Goal: Task Accomplishment & Management: Manage account settings

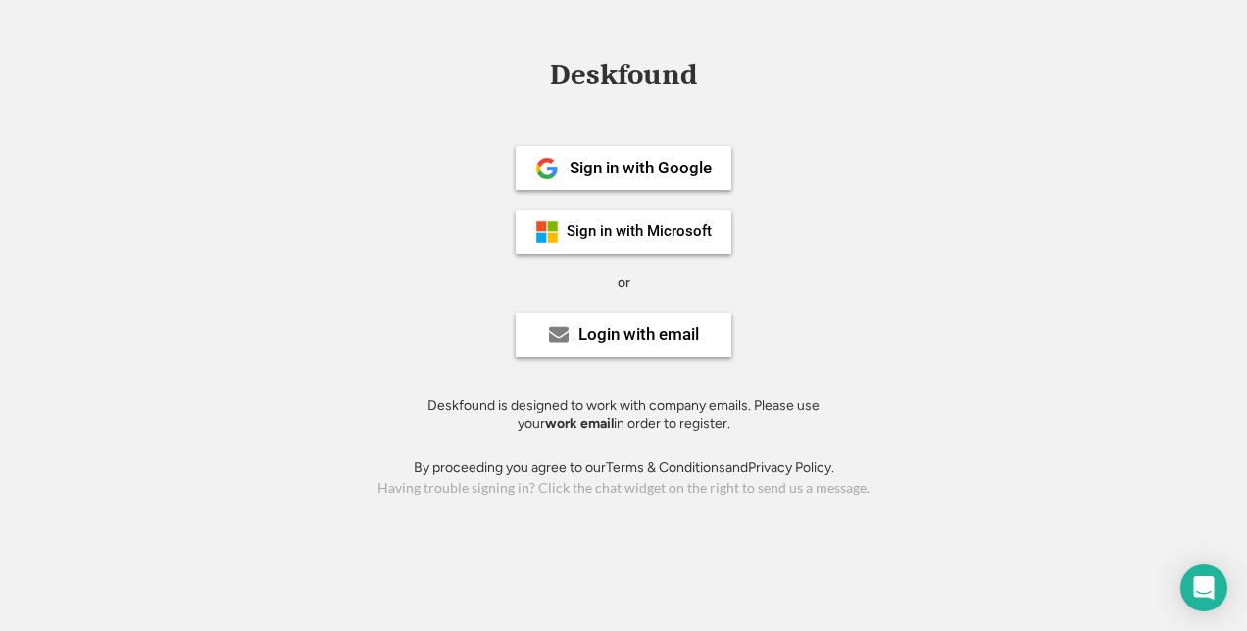
click at [93, 205] on div "Deskfound Sign in with Google Sign in with Microsoft or Login with email Deskfo…" at bounding box center [623, 281] width 1247 height 442
click at [621, 332] on div "Login with email" at bounding box center [638, 334] width 121 height 17
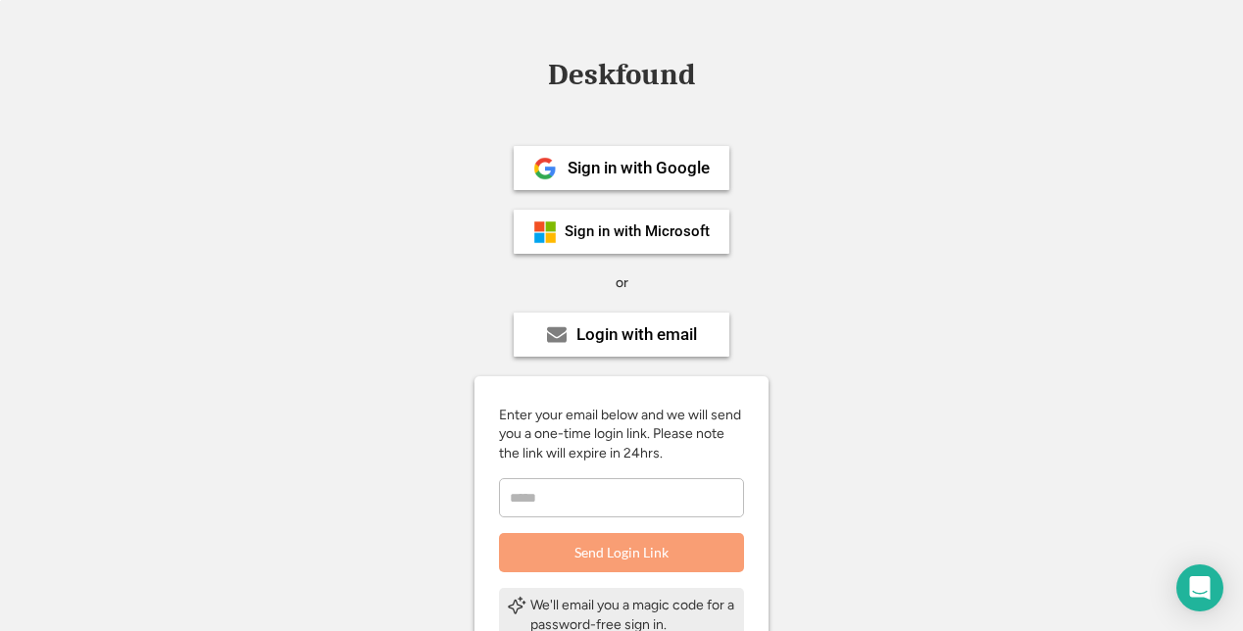
click at [69, 198] on div "Deskfound Sign in with Google Sign in with Microsoft or Login with email Enter …" at bounding box center [621, 468] width 1243 height 816
click at [623, 152] on div "Sign in with Google" at bounding box center [622, 168] width 216 height 44
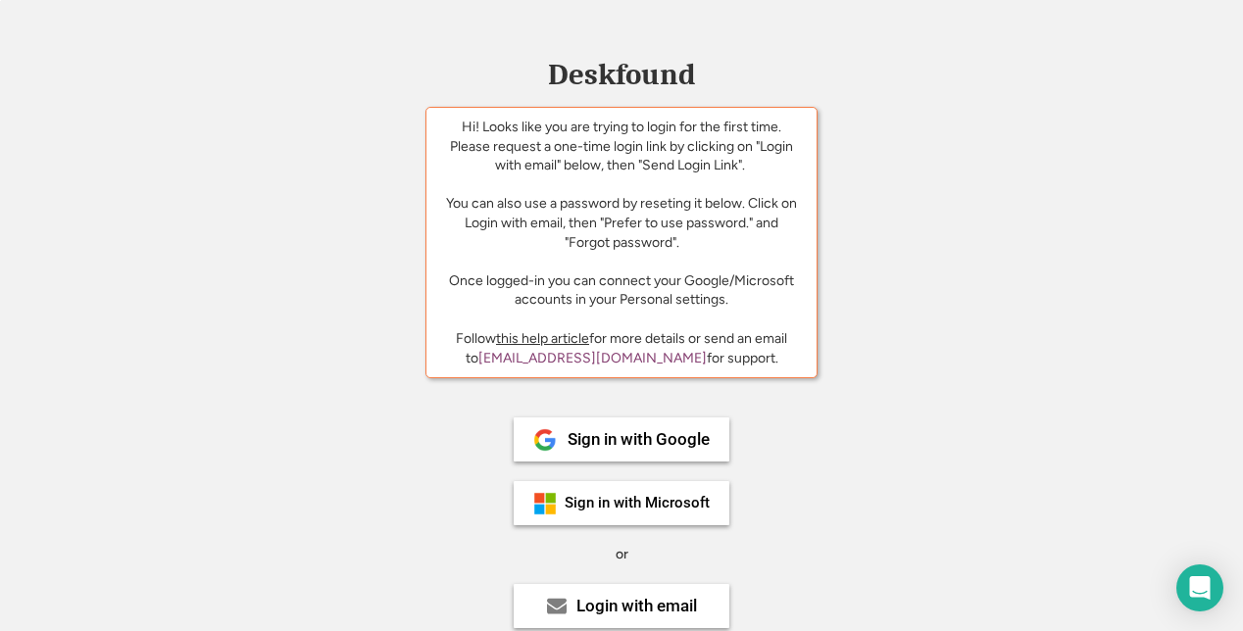
click at [1172, 118] on div "Deskfound Hi! Looks like you are trying to login for the first time. Please req…" at bounding box center [621, 417] width 1243 height 714
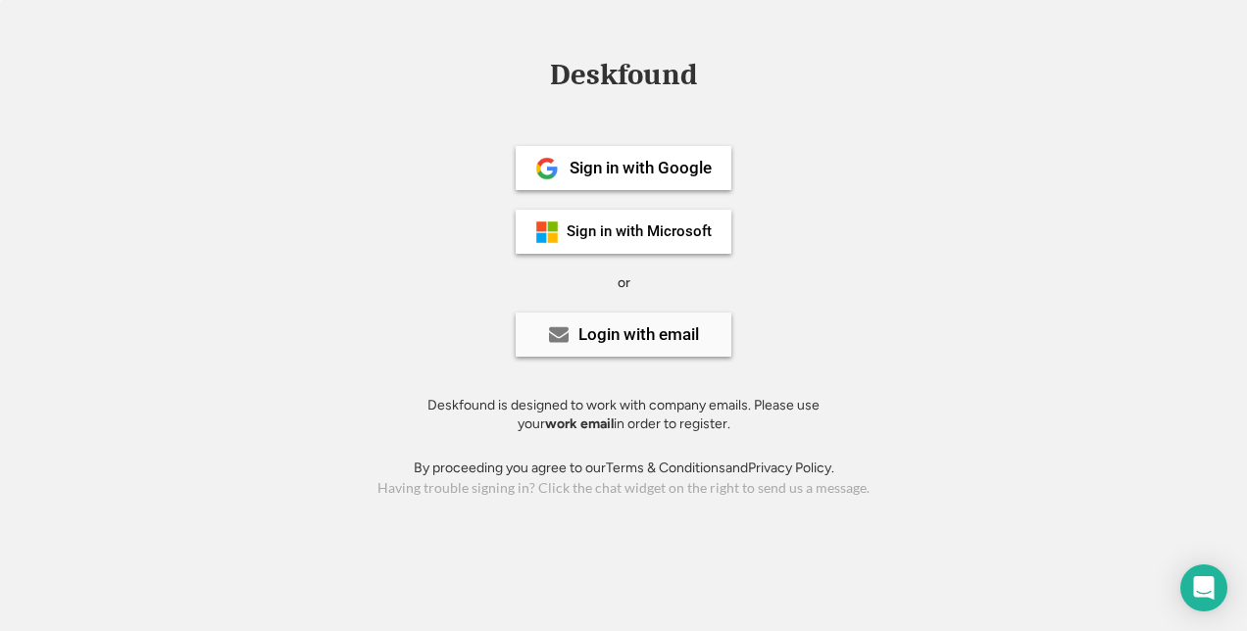
click at [665, 339] on div "Login with email" at bounding box center [638, 334] width 121 height 17
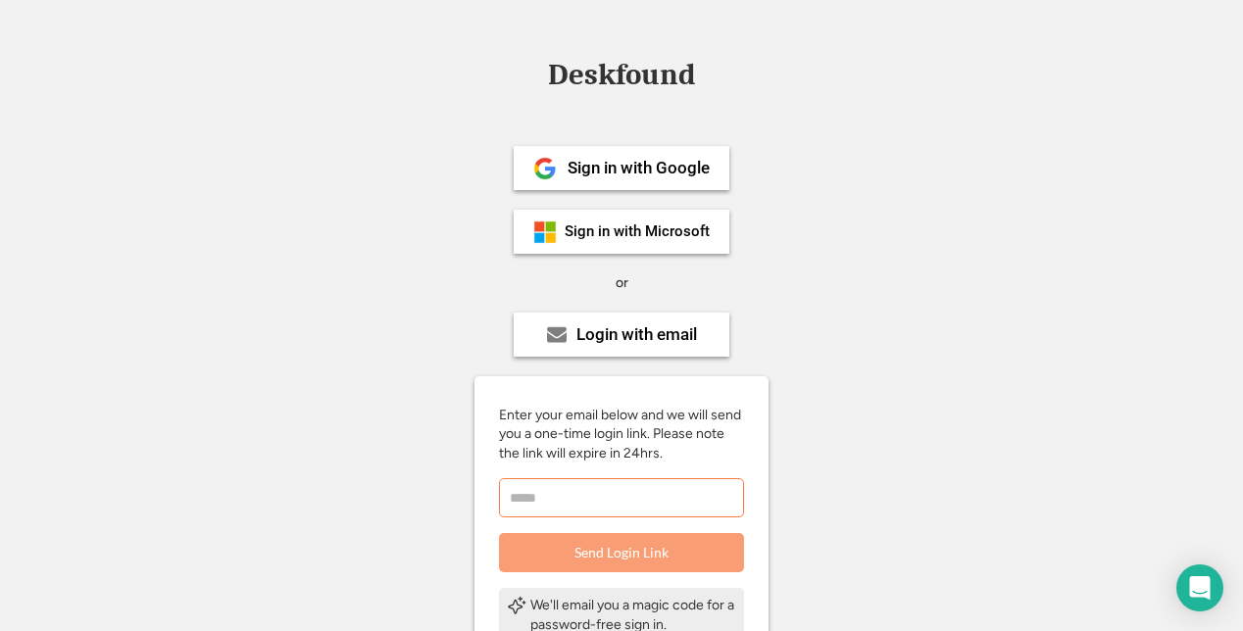
click at [629, 490] on input "email" at bounding box center [621, 497] width 245 height 39
type input "*"
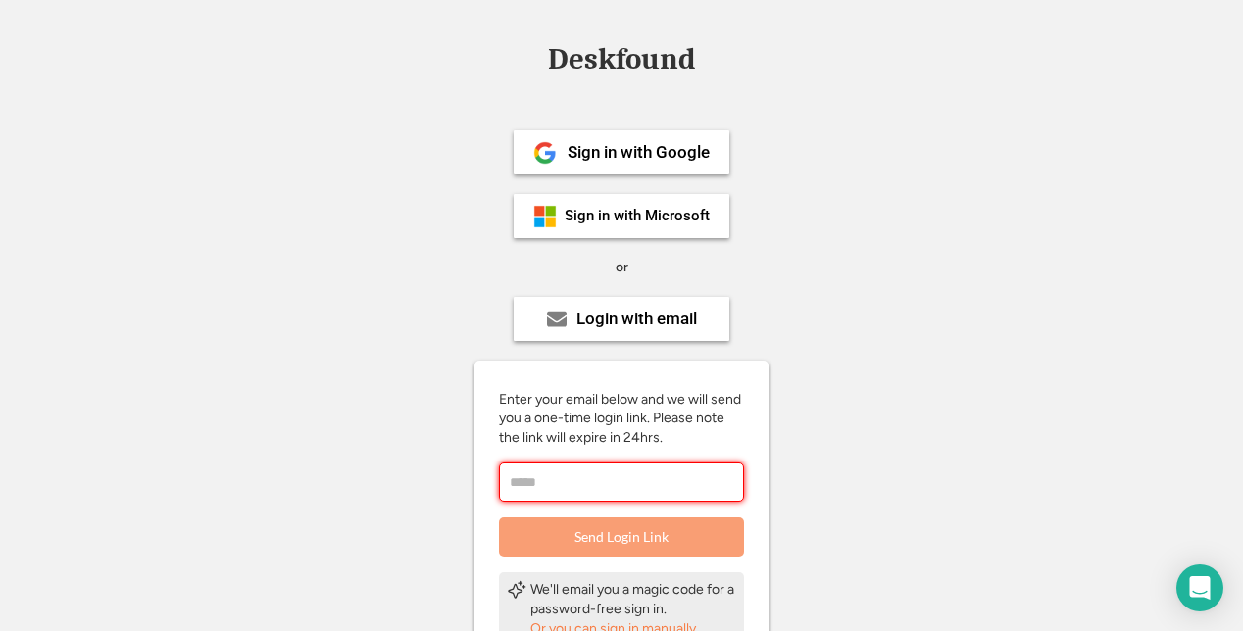
scroll to position [13, 0]
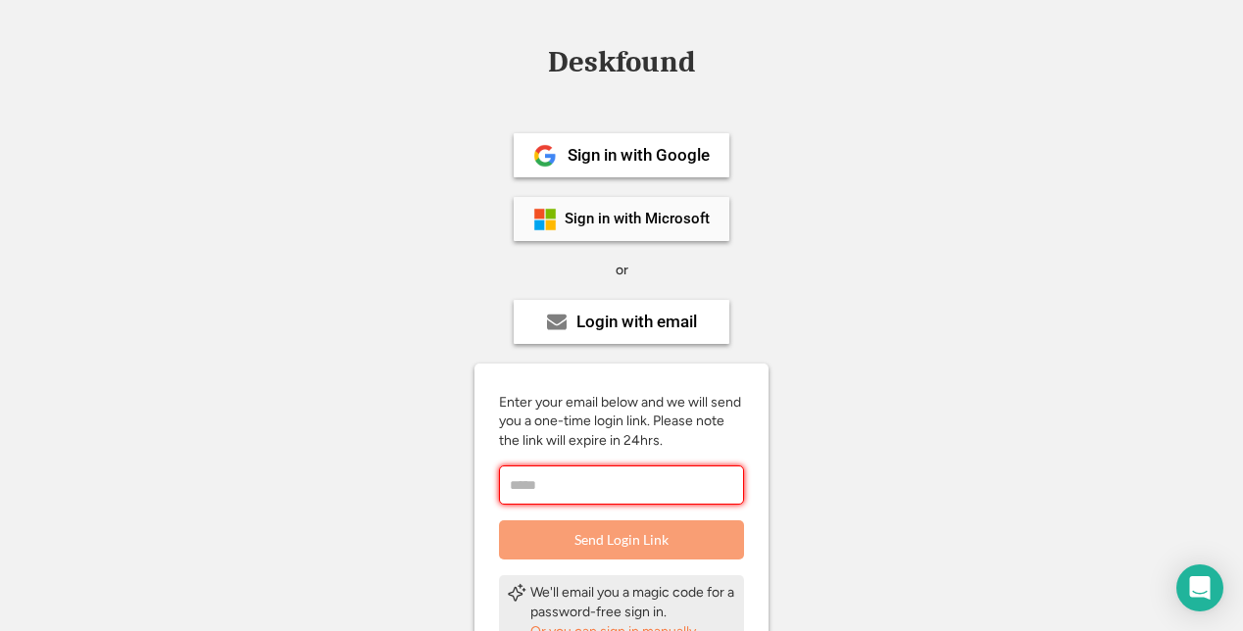
click at [552, 221] on img at bounding box center [545, 220] width 24 height 24
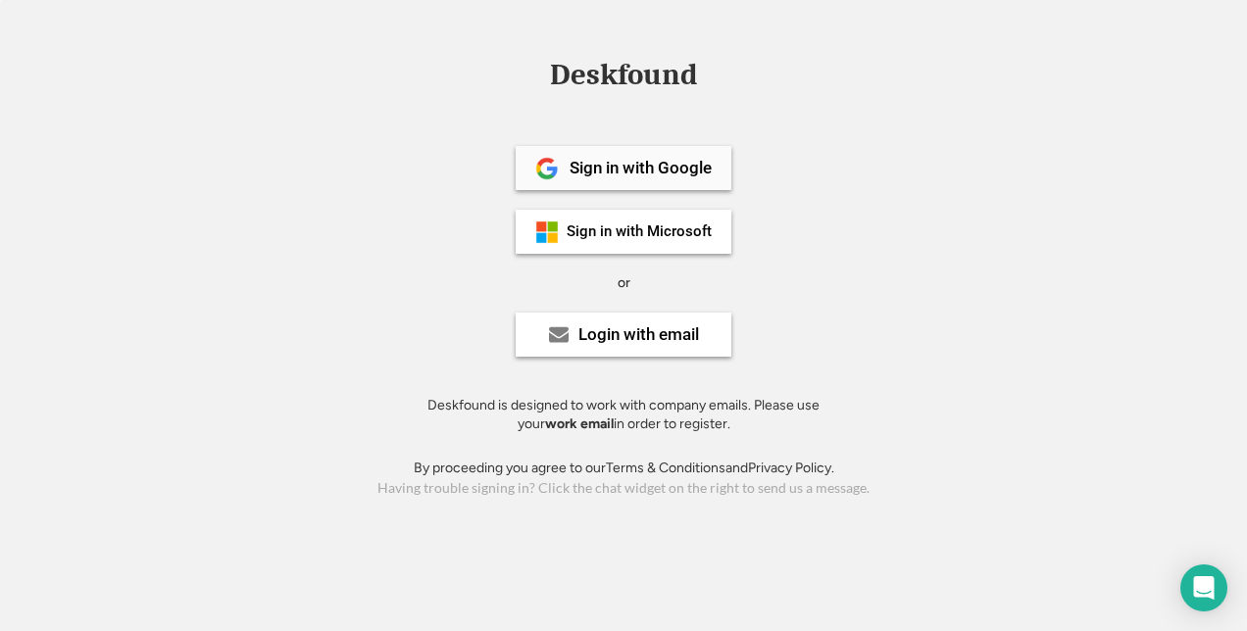
click at [634, 171] on div "Sign in with Google" at bounding box center [640, 168] width 142 height 17
click at [627, 178] on div "Sign in with Google" at bounding box center [623, 168] width 216 height 44
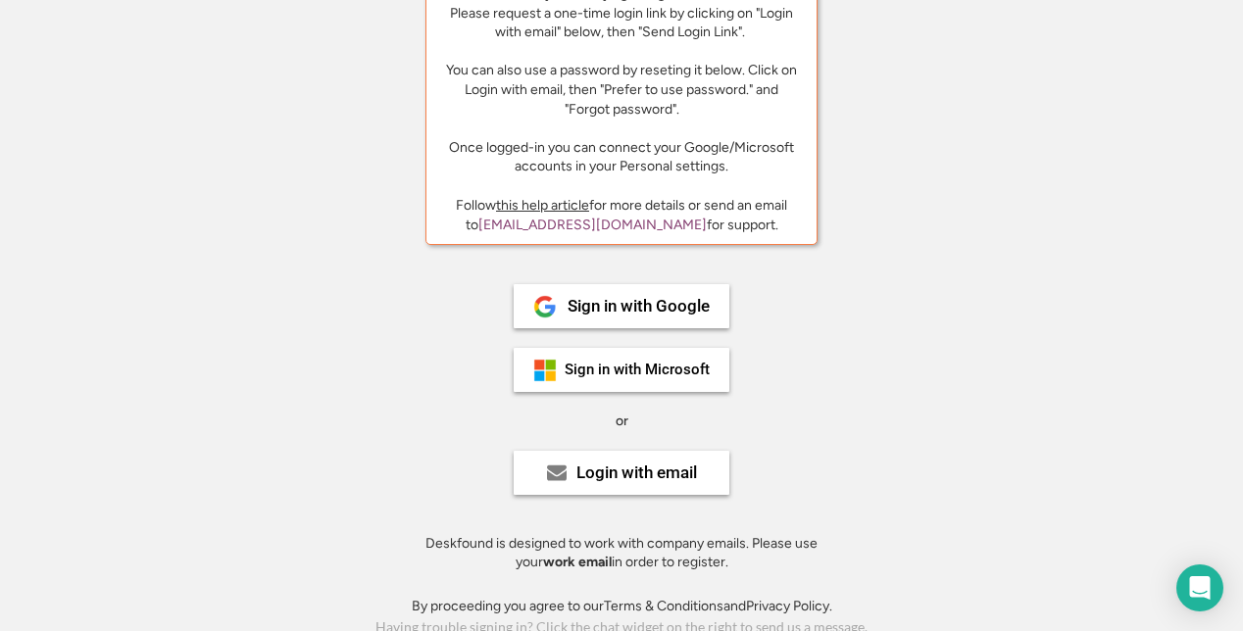
scroll to position [141, 0]
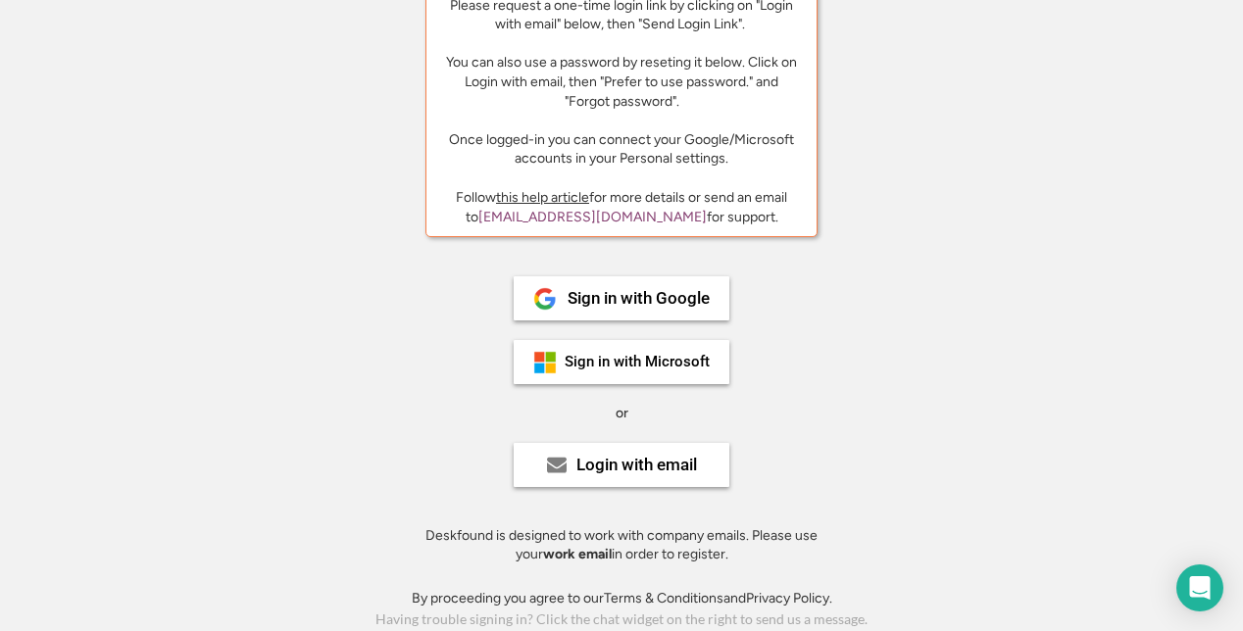
click at [573, 546] on strong "work email" at bounding box center [577, 554] width 69 height 17
click at [616, 473] on div "Login with email" at bounding box center [622, 465] width 216 height 44
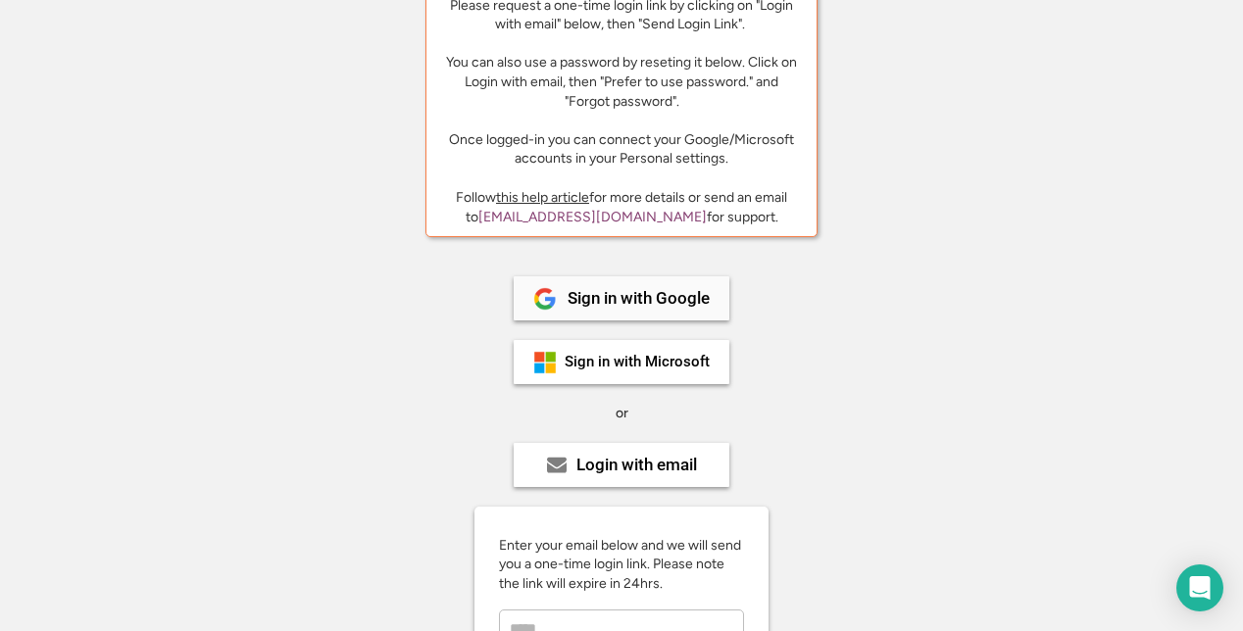
click at [629, 290] on div "Sign in with Google" at bounding box center [638, 298] width 142 height 17
